Goal: Find contact information: Find contact information

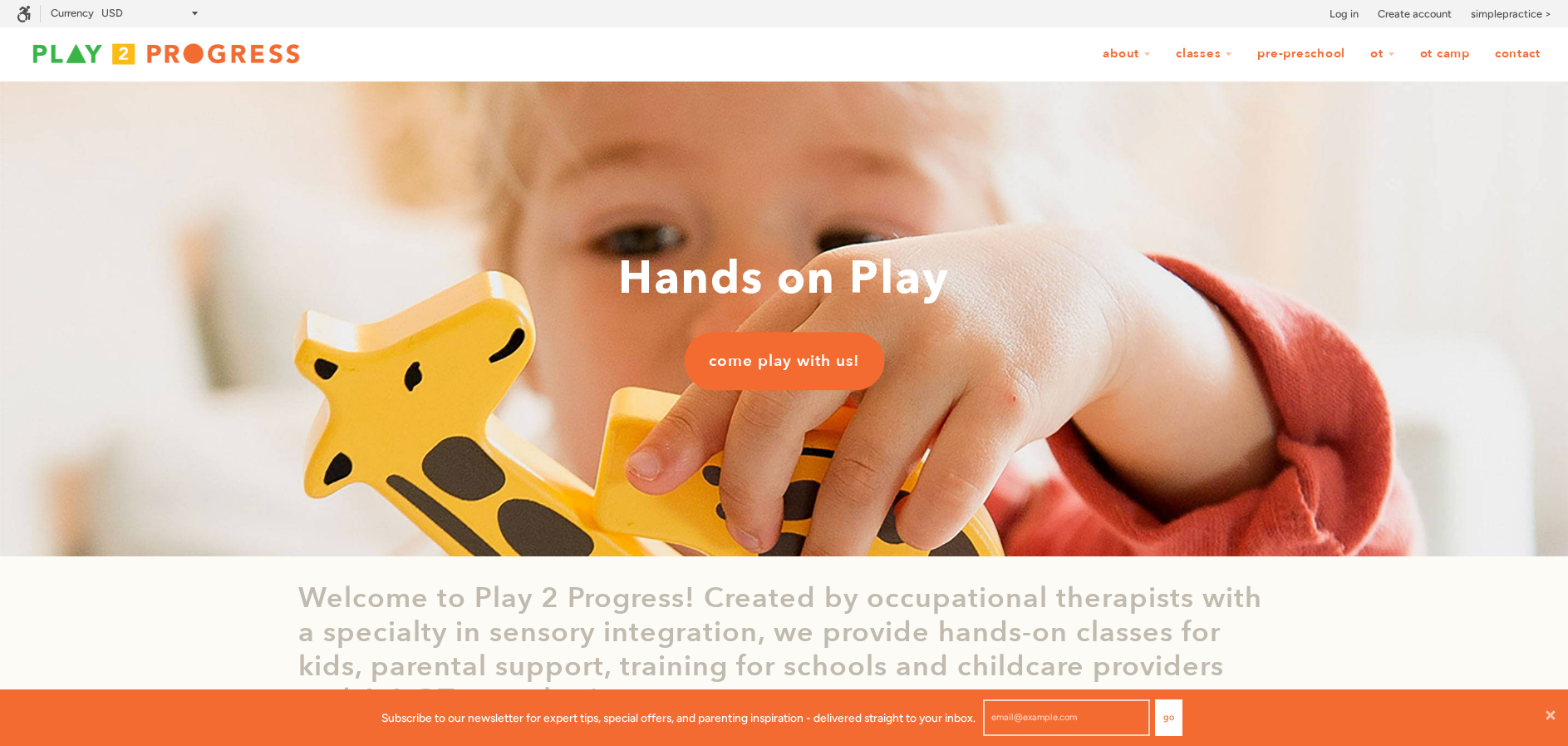
scroll to position [1, 1]
click at [1495, 55] on link "Contact" at bounding box center [1518, 54] width 68 height 32
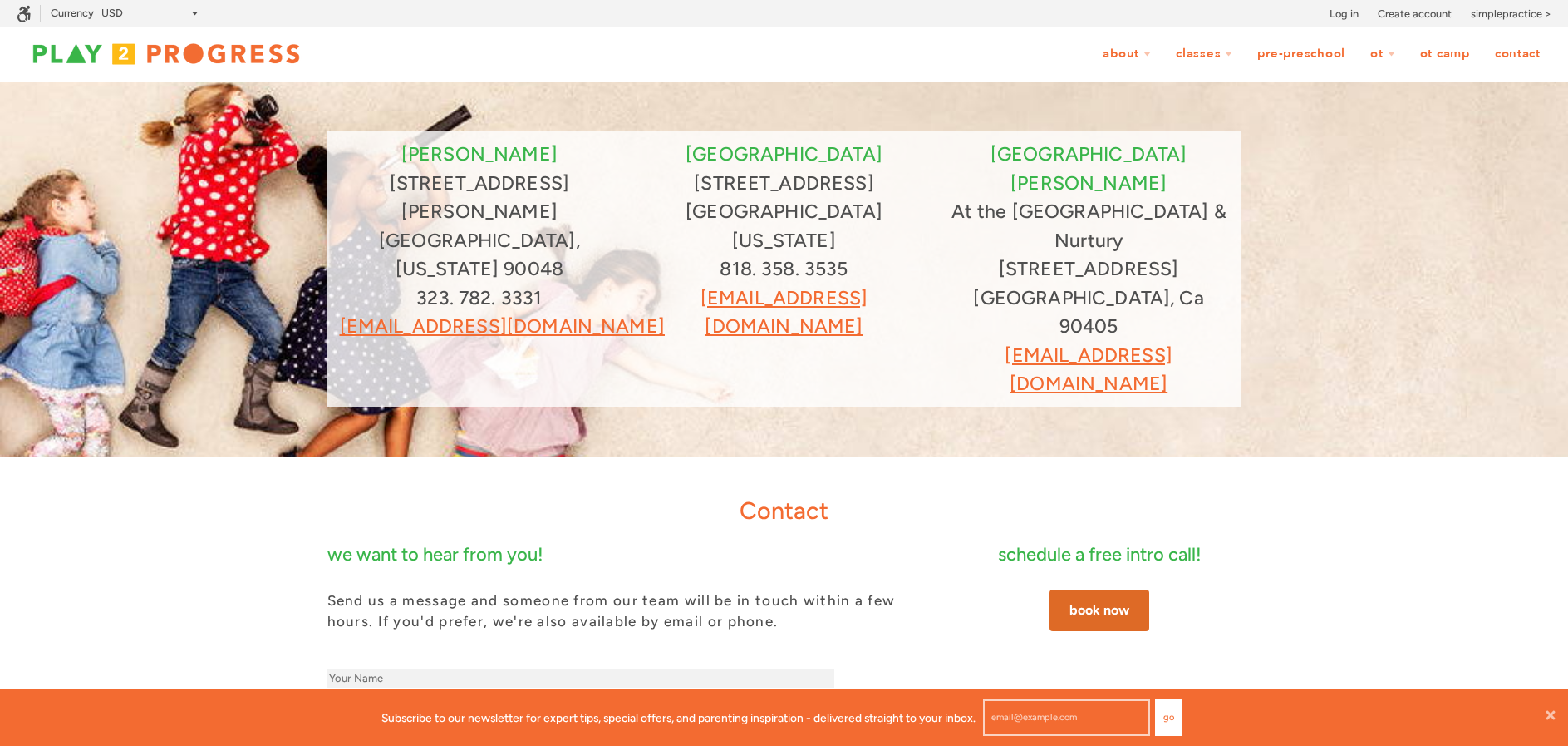
scroll to position [1, 1]
drag, startPoint x: 912, startPoint y: 211, endPoint x: 677, endPoint y: 183, distance: 236.7
click at [677, 183] on div "studio city [STREET_ADDRESS][US_STATE]. 358. 3535 [EMAIL_ADDRESS][DOMAIN_NAME]" at bounding box center [784, 240] width 280 height 202
copy div "[STREET_ADDRESS][US_STATE]"
